Goal: Entertainment & Leisure: Browse casually

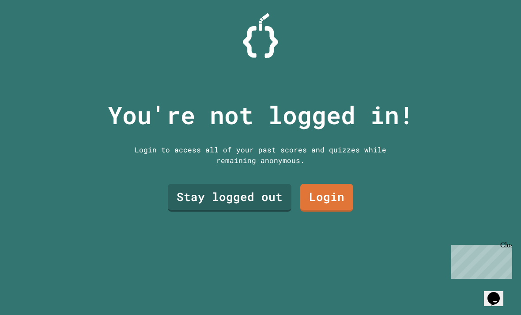
click at [272, 208] on link "Stay logged out" at bounding box center [230, 198] width 124 height 28
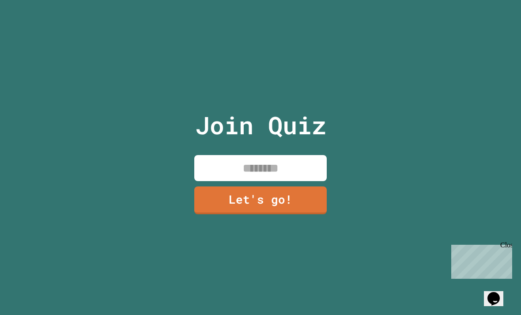
click at [317, 181] on input at bounding box center [260, 168] width 133 height 26
type input "****"
click at [293, 214] on link "Let's go!" at bounding box center [260, 200] width 133 height 28
click at [261, 0] on div at bounding box center [261, 0] width 0 height 0
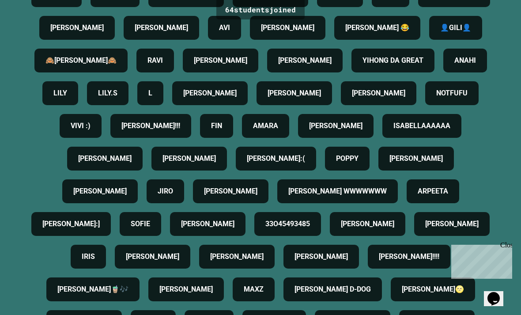
scroll to position [127, 0]
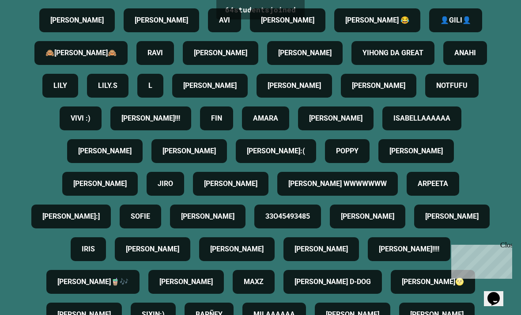
click at [132, 156] on h4 "[PERSON_NAME]" at bounding box center [104, 151] width 53 height 11
click at [163, 156] on h4 "[PERSON_NAME]" at bounding box center [189, 151] width 53 height 11
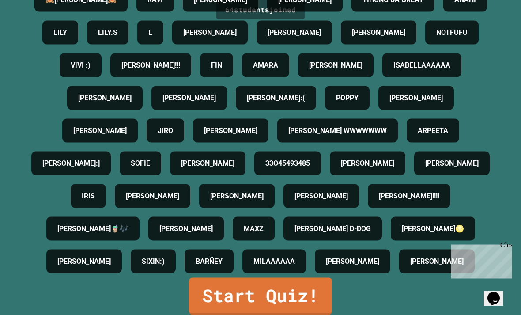
scroll to position [28, 0]
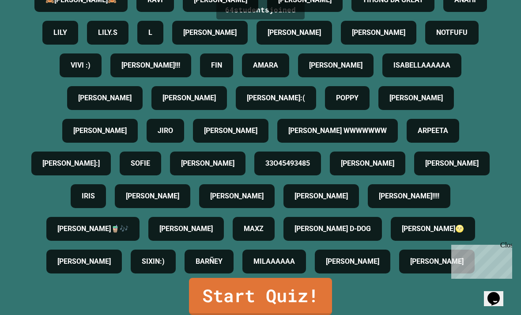
click at [208, 293] on link "Start Quiz!" at bounding box center [260, 296] width 143 height 37
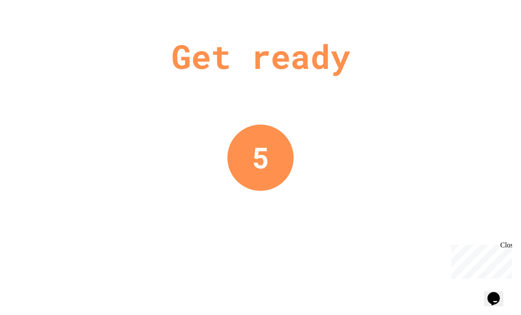
scroll to position [0, 0]
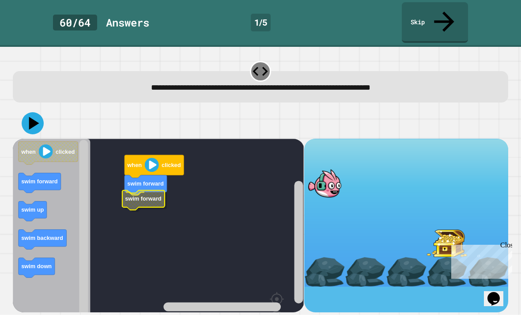
click at [137, 190] on icon "Blockly Workspace" at bounding box center [143, 200] width 42 height 20
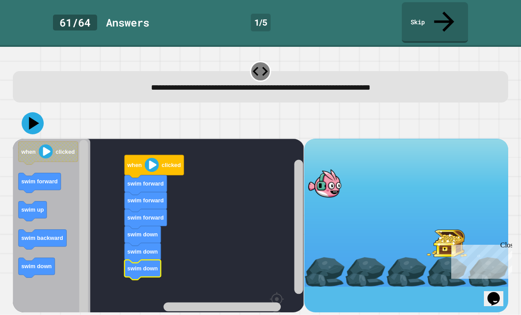
click at [35, 112] on icon at bounding box center [33, 123] width 22 height 22
click at [342, 168] on div at bounding box center [324, 183] width 41 height 30
click at [30, 112] on icon at bounding box center [33, 123] width 22 height 22
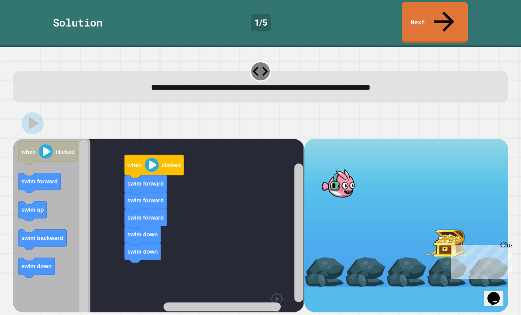
click at [328, 168] on div at bounding box center [338, 183] width 41 height 30
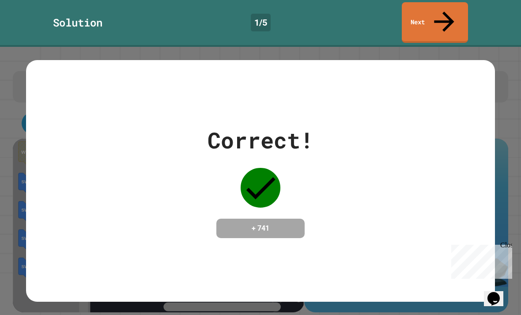
click at [334, 138] on div "Correct! + 741" at bounding box center [260, 181] width 469 height 114
click at [481, 85] on div "Correct! + 741" at bounding box center [260, 180] width 469 height 241
click at [396, 155] on div "Correct! + 741" at bounding box center [260, 181] width 469 height 114
click at [449, 8] on icon at bounding box center [445, 22] width 30 height 30
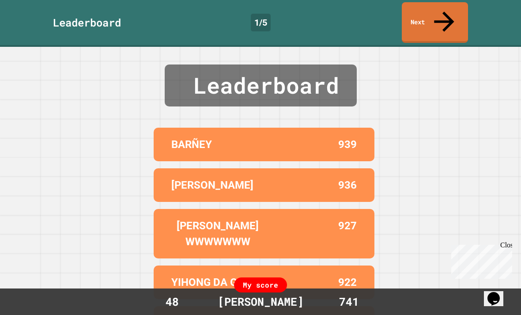
click at [441, 11] on icon at bounding box center [445, 22] width 30 height 30
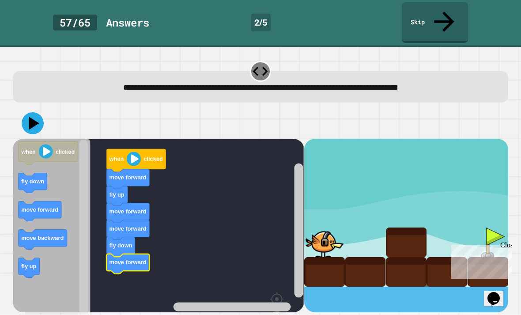
click at [35, 112] on icon at bounding box center [33, 123] width 22 height 22
click at [328, 229] on div at bounding box center [324, 243] width 41 height 30
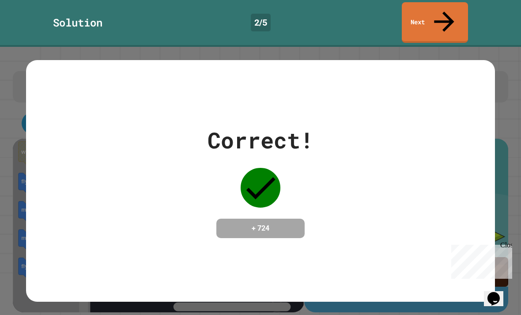
click at [449, 19] on link "Next" at bounding box center [435, 22] width 66 height 41
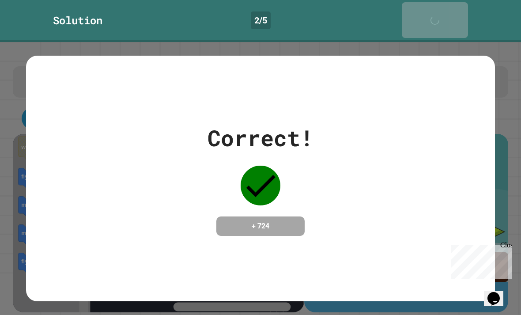
click at [449, 19] on link "Next" at bounding box center [435, 20] width 66 height 36
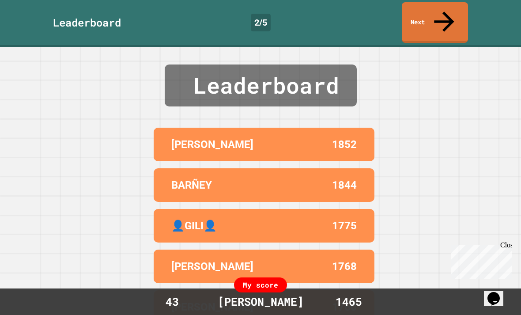
click at [453, 47] on div "Leaderboard [PERSON_NAME] 1852 [PERSON_NAME] 1844 👤[PERSON_NAME]👤 1775 [PERSON_…" at bounding box center [260, 181] width 521 height 268
click at [445, 0] on div "Leaderboard 2 / 5 Next" at bounding box center [260, 23] width 521 height 47
click at [433, 8] on link "Next" at bounding box center [435, 22] width 66 height 41
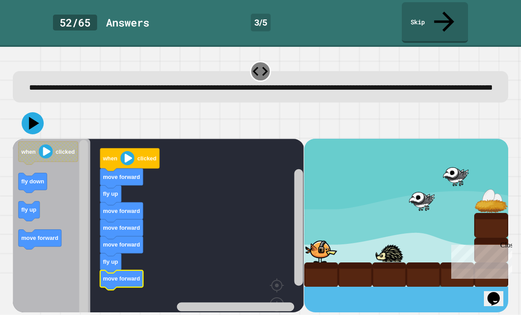
click at [35, 125] on icon at bounding box center [33, 123] width 22 height 22
click at [328, 252] on div at bounding box center [321, 250] width 34 height 25
click at [321, 246] on div at bounding box center [321, 250] width 34 height 25
click at [324, 245] on div at bounding box center [321, 250] width 34 height 25
click at [325, 240] on div at bounding box center [321, 250] width 34 height 25
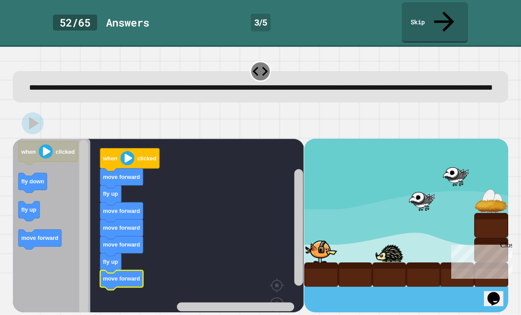
click at [325, 240] on div at bounding box center [321, 250] width 34 height 25
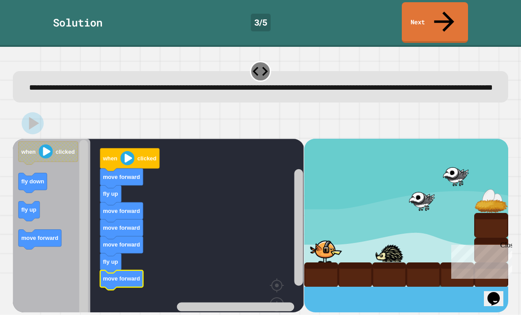
click at [321, 251] on div at bounding box center [326, 250] width 34 height 25
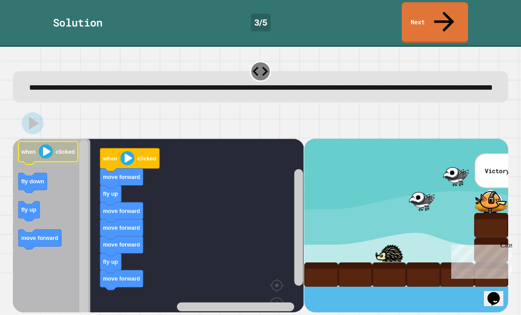
click at [19, 141] on icon "Blockly Workspace" at bounding box center [48, 152] width 59 height 23
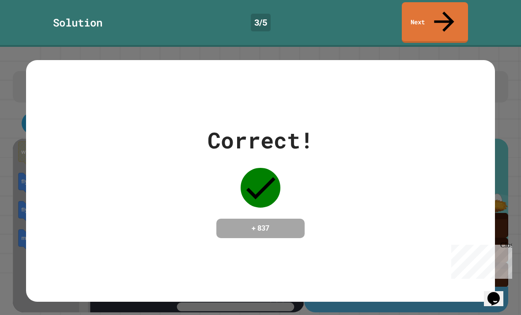
click at [444, 12] on icon at bounding box center [445, 22] width 30 height 30
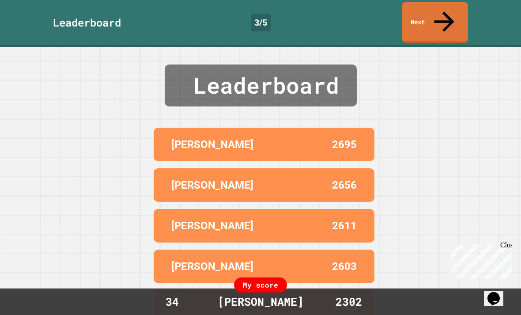
click at [454, 17] on link "Next" at bounding box center [435, 22] width 66 height 41
